Goal: Information Seeking & Learning: Learn about a topic

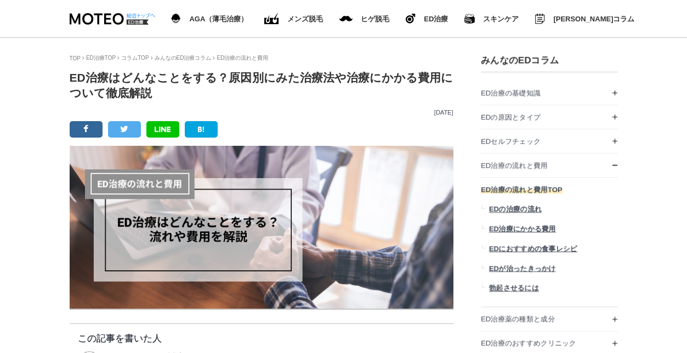
click at [503, 213] on span "EDの治療の流れ" at bounding box center [514, 209] width 53 height 8
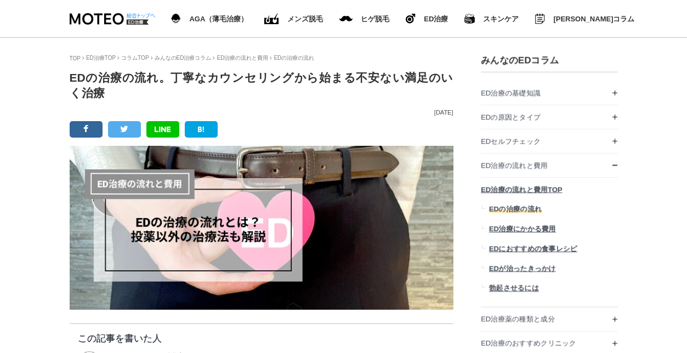
scroll to position [6816, 548]
click at [501, 213] on span "EDの治療の流れ" at bounding box center [514, 209] width 53 height 8
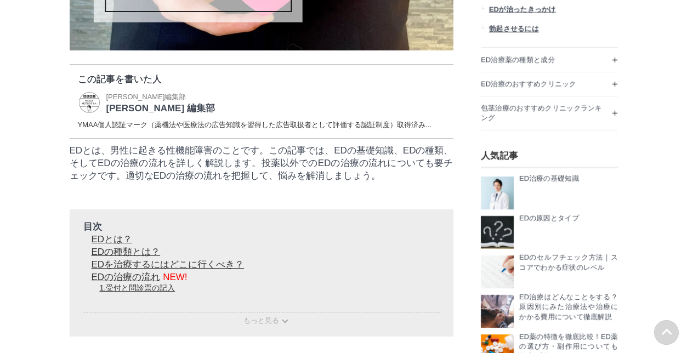
scroll to position [274, 0]
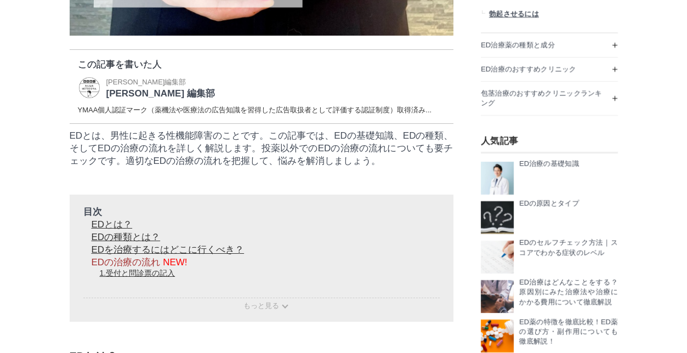
click at [119, 267] on link "EDの治療の流れ" at bounding box center [139, 262] width 96 height 10
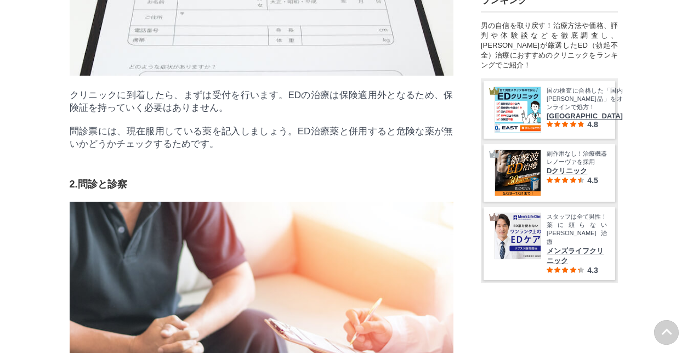
scroll to position [53807, 54653]
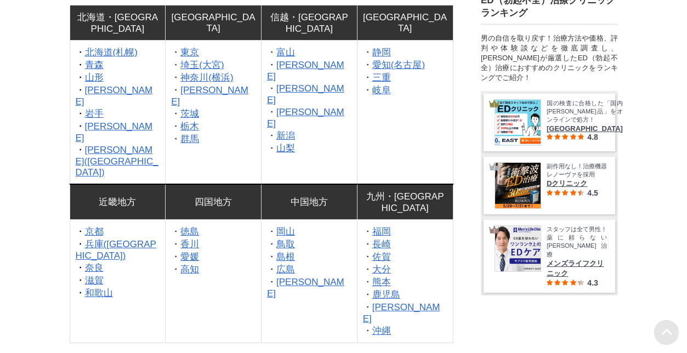
click at [191, 70] on link "埼玉(大宮)" at bounding box center [201, 65] width 43 height 10
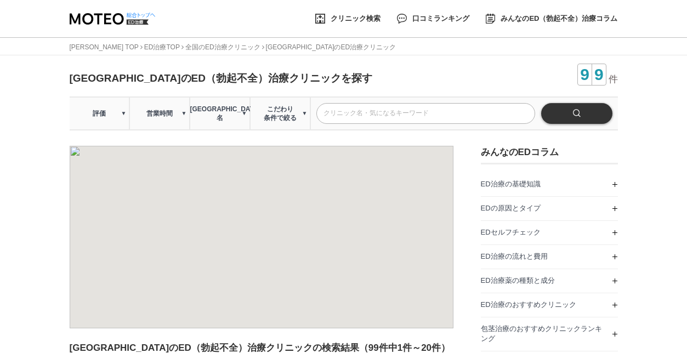
scroll to position [164, 0]
